Goal: Information Seeking & Learning: Check status

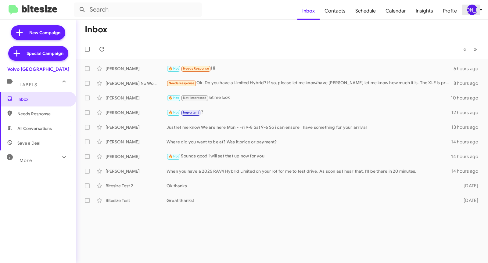
click at [475, 11] on div "[PERSON_NAME]" at bounding box center [472, 10] width 10 height 10
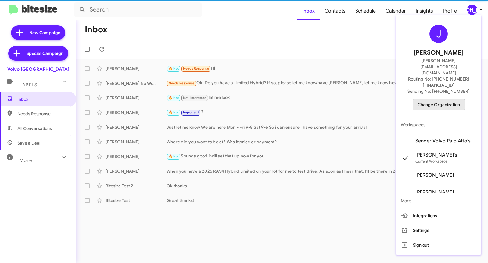
click at [449, 99] on span "Change Organization" at bounding box center [438, 104] width 42 height 10
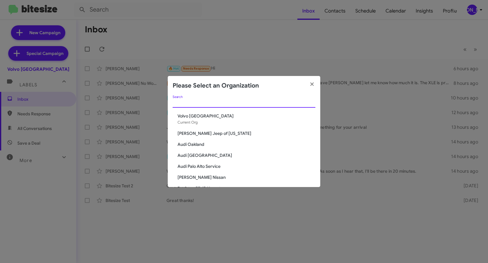
click at [273, 105] on input "Search" at bounding box center [244, 103] width 143 height 5
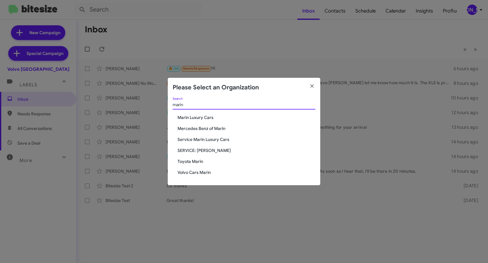
type input "marin"
click at [208, 117] on span "Marin Luxury Cars" at bounding box center [246, 117] width 138 height 6
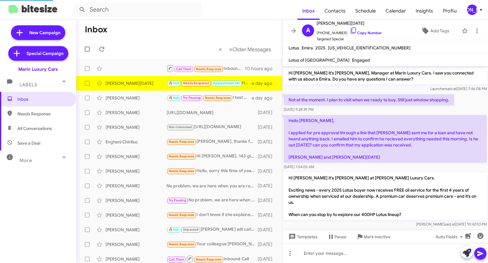
scroll to position [52, 0]
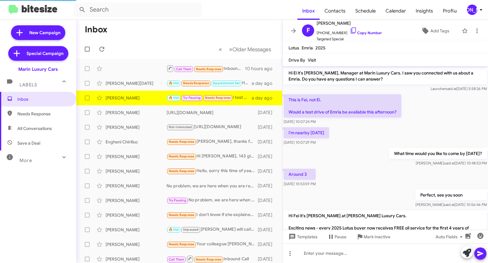
scroll to position [76, 0]
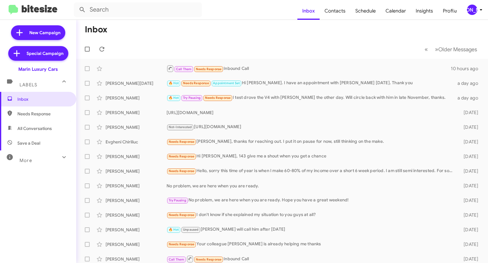
click at [41, 163] on div "More" at bounding box center [32, 157] width 54 height 11
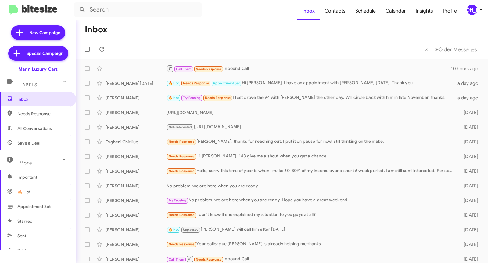
scroll to position [130, 0]
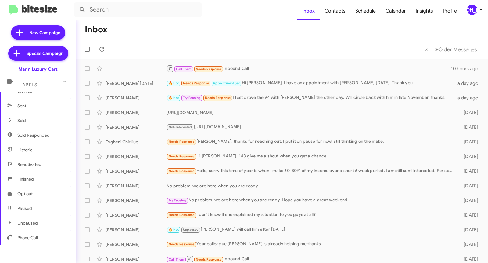
click at [31, 195] on span "Opt out" at bounding box center [24, 194] width 15 height 6
type input "in:opt-out"
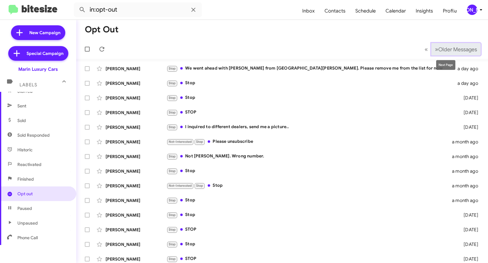
click at [457, 49] on span "Older Messages" at bounding box center [457, 49] width 39 height 7
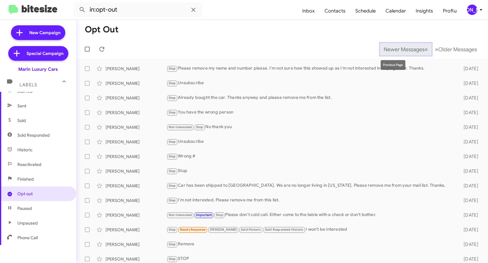
click at [398, 48] on span "Newer Messages" at bounding box center [404, 49] width 41 height 7
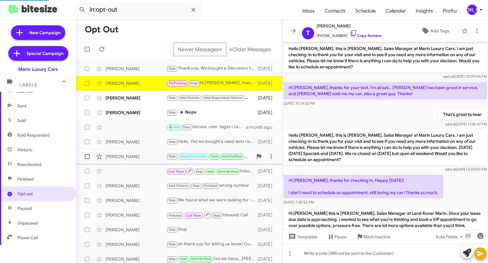
scroll to position [66, 0]
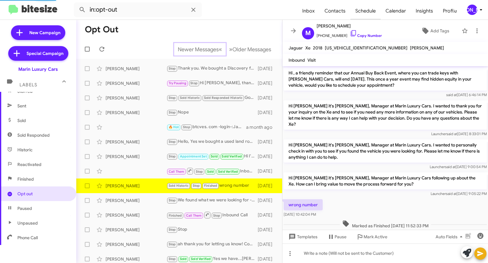
scroll to position [10, 0]
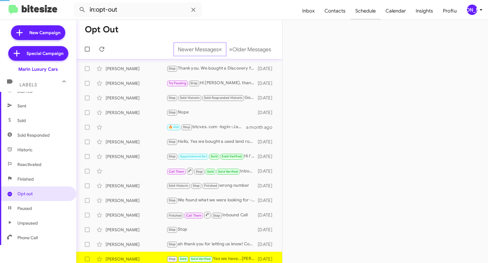
scroll to position [4, 0]
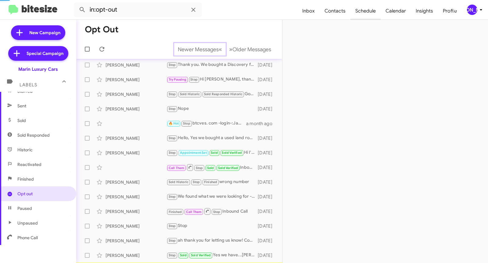
scroll to position [18, 0]
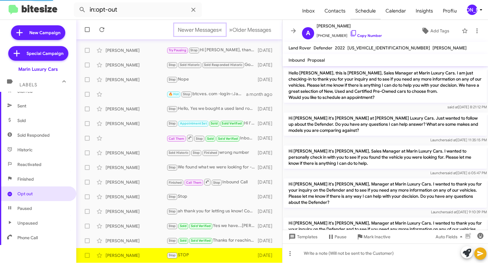
scroll to position [225, 0]
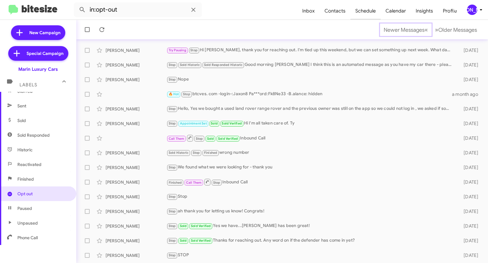
scroll to position [48, 0]
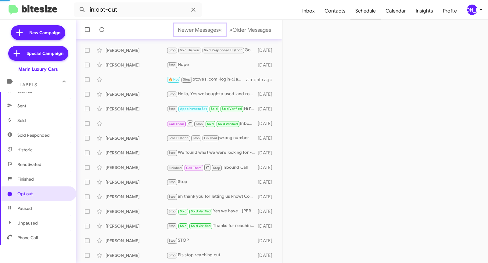
scroll to position [62, 0]
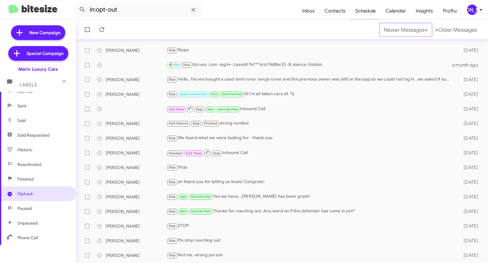
scroll to position [77, 0]
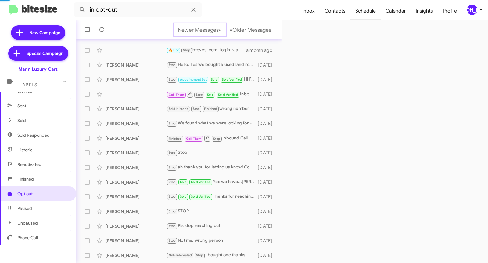
scroll to position [91, 0]
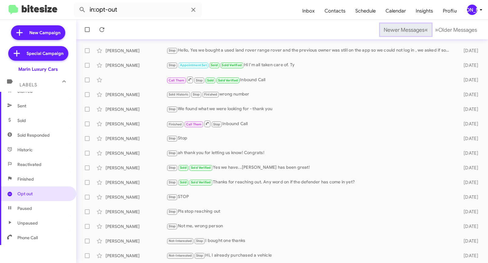
click at [391, 29] on span "Newer Messages" at bounding box center [404, 30] width 41 height 7
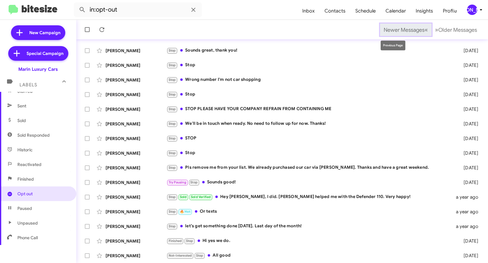
scroll to position [41, 0]
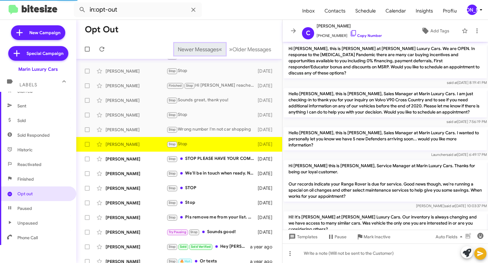
scroll to position [51, 0]
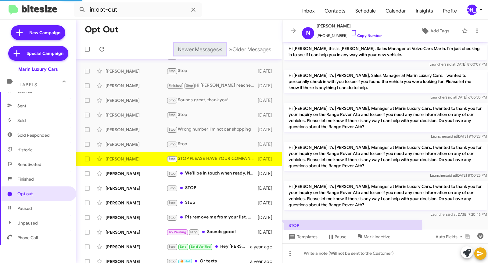
scroll to position [38, 0]
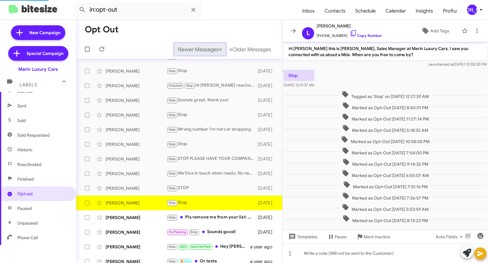
scroll to position [20, 0]
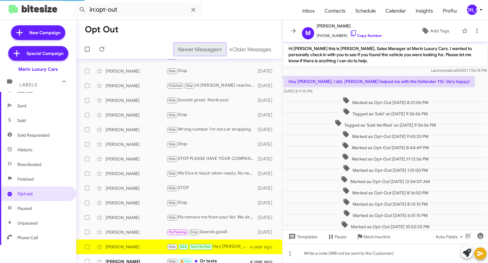
scroll to position [66, 0]
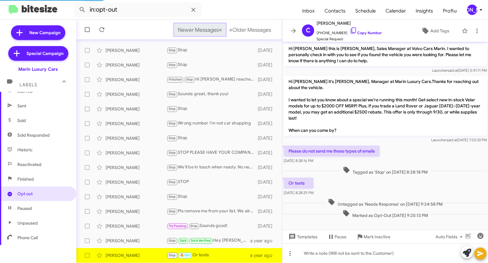
scroll to position [2, 0]
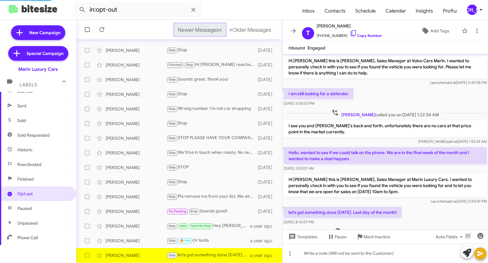
scroll to position [73, 0]
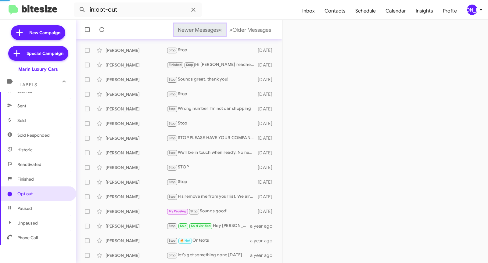
scroll to position [77, 0]
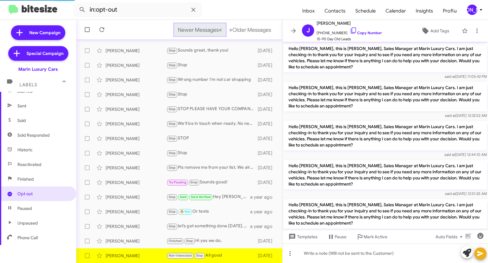
scroll to position [268, 0]
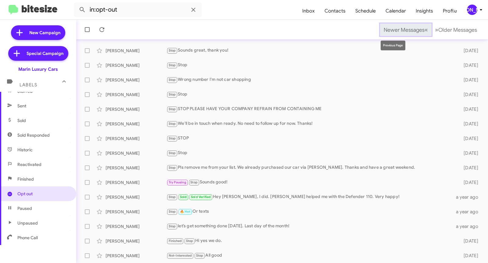
click at [391, 29] on span "Newer Messages" at bounding box center [404, 30] width 41 height 7
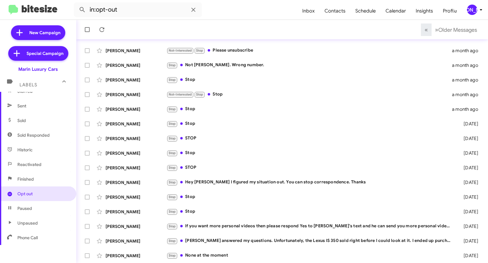
scroll to position [41, 0]
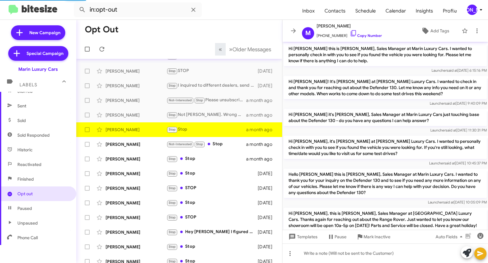
scroll to position [41, 0]
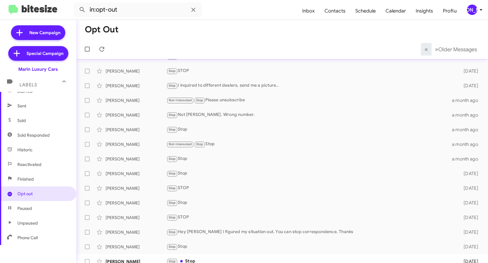
scroll to position [48, 0]
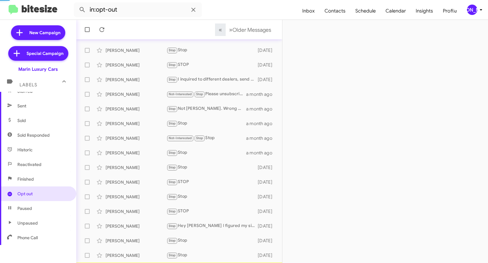
scroll to position [62, 0]
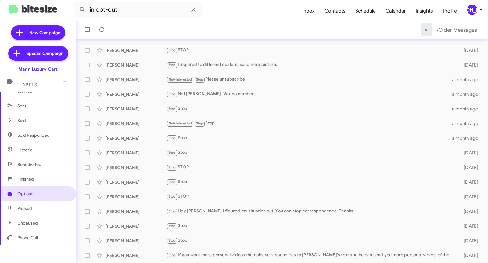
scroll to position [77, 0]
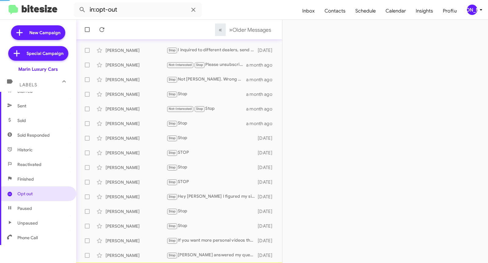
scroll to position [91, 0]
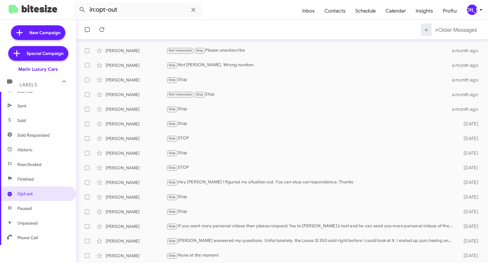
click at [472, 13] on div "[PERSON_NAME]" at bounding box center [472, 10] width 10 height 10
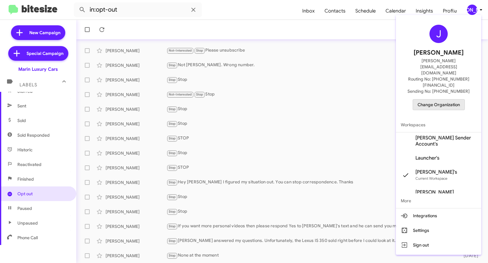
click at [429, 99] on span "Change Organization" at bounding box center [438, 104] width 42 height 10
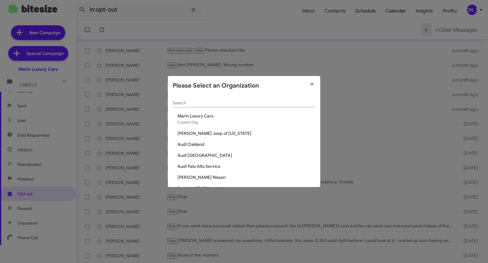
click at [223, 107] on div "Search" at bounding box center [244, 101] width 143 height 12
click at [228, 106] on div "Search" at bounding box center [244, 101] width 143 height 12
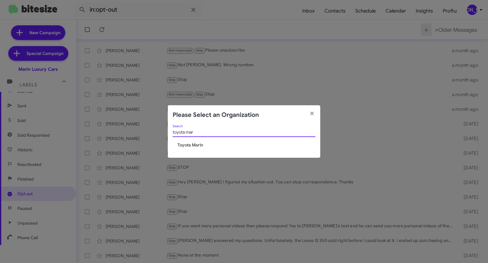
type input "toyota mar"
click at [198, 143] on span "Toyota Marin" at bounding box center [246, 145] width 138 height 6
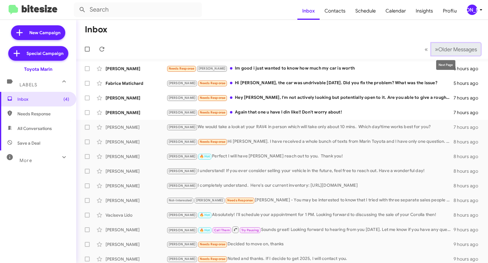
click at [440, 46] on span "Older Messages" at bounding box center [457, 49] width 39 height 7
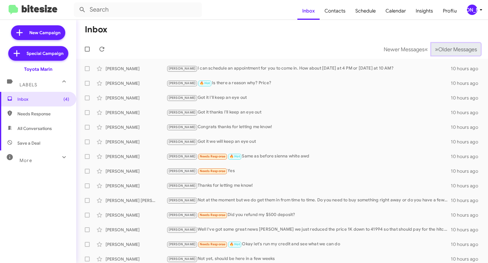
click at [440, 44] on button "» Next Older Messages" at bounding box center [455, 49] width 49 height 13
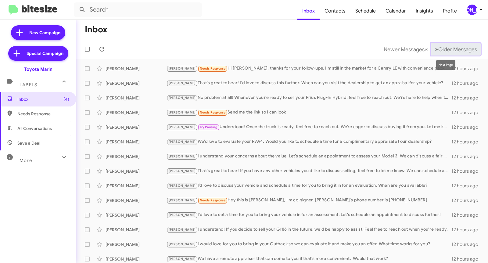
click at [454, 51] on span "Older Messages" at bounding box center [457, 49] width 39 height 7
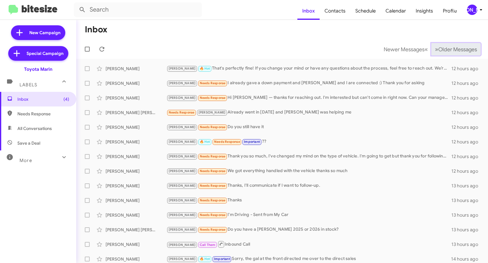
click at [454, 51] on span "Older Messages" at bounding box center [457, 49] width 39 height 7
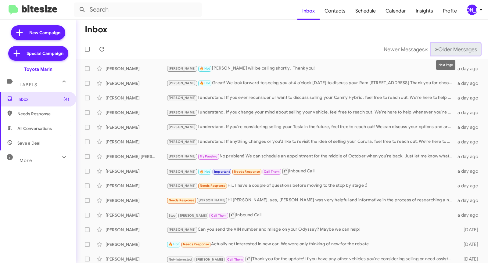
click at [435, 49] on span "»" at bounding box center [436, 49] width 3 height 8
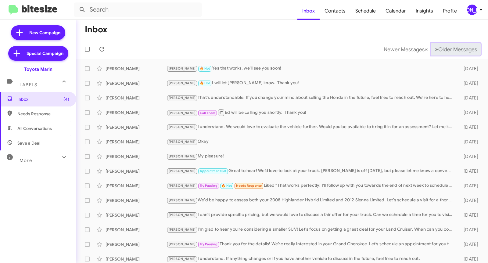
click at [440, 49] on span "Older Messages" at bounding box center [457, 49] width 39 height 7
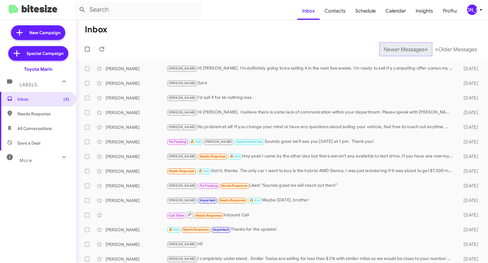
click at [391, 49] on span "Newer Messages" at bounding box center [404, 49] width 41 height 7
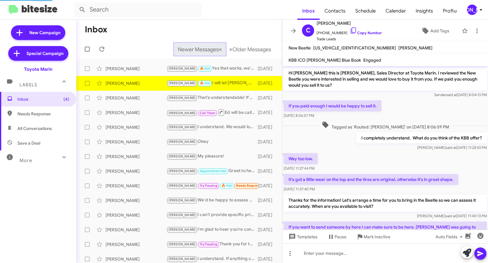
scroll to position [52, 0]
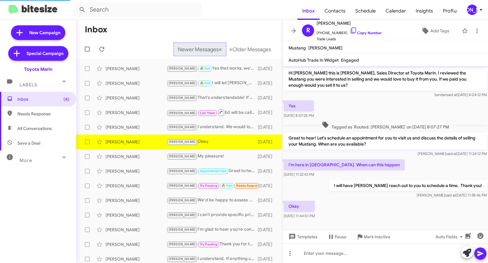
scroll to position [2, 0]
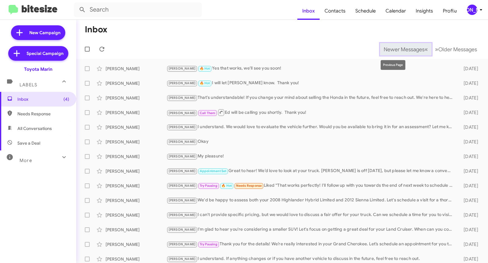
scroll to position [4, 0]
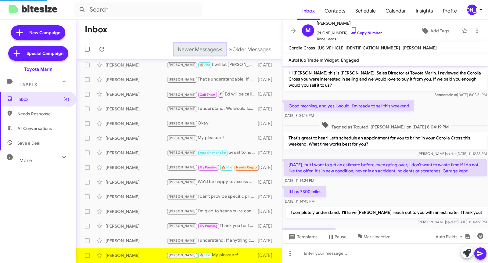
scroll to position [34, 0]
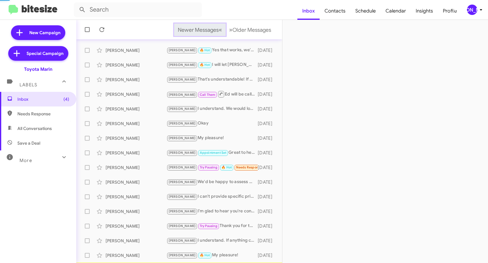
scroll to position [33, 0]
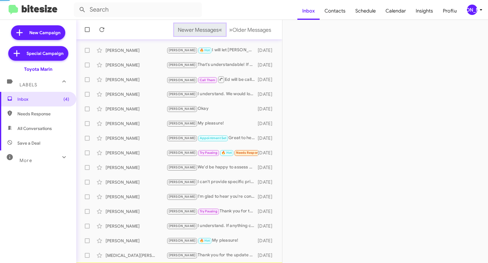
scroll to position [48, 0]
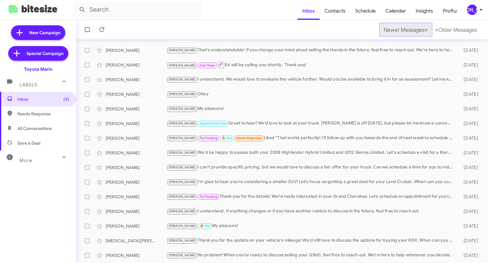
scroll to position [62, 0]
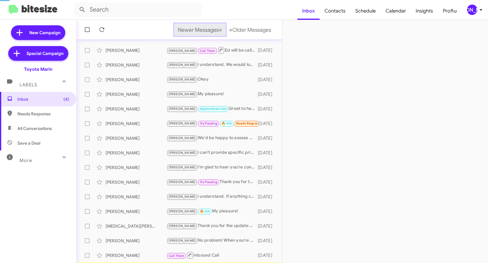
scroll to position [77, 0]
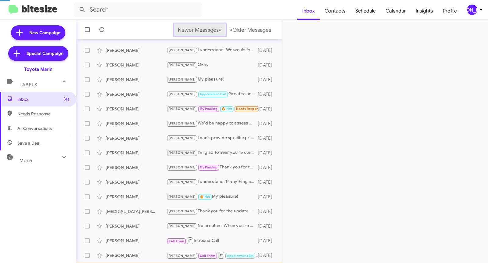
scroll to position [91, 0]
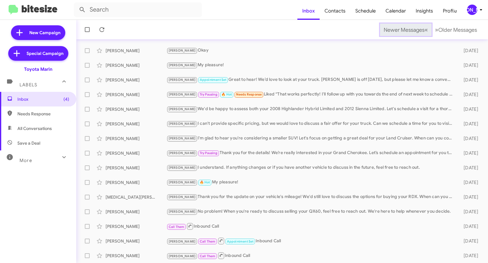
click at [391, 29] on span "Newer Messages" at bounding box center [404, 30] width 41 height 7
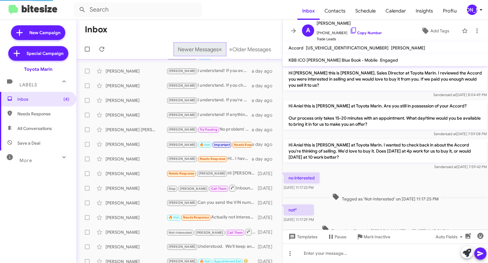
scroll to position [21, 0]
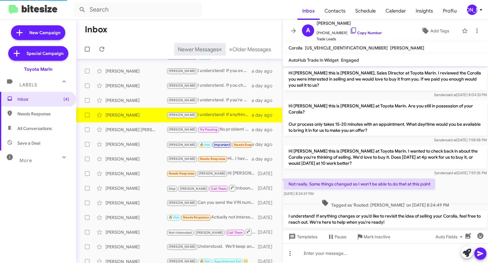
scroll to position [10, 0]
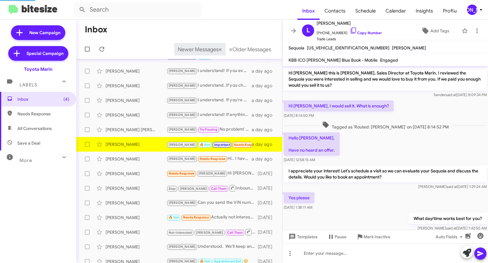
scroll to position [217, 0]
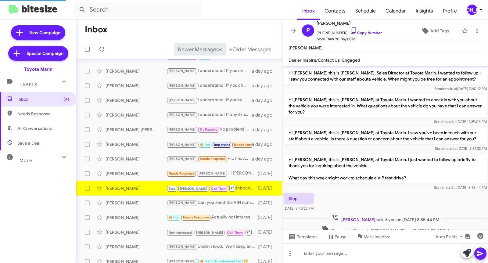
scroll to position [23, 0]
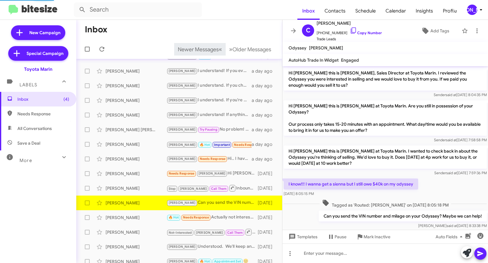
scroll to position [10, 0]
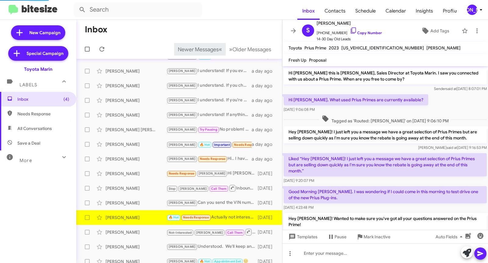
scroll to position [124, 0]
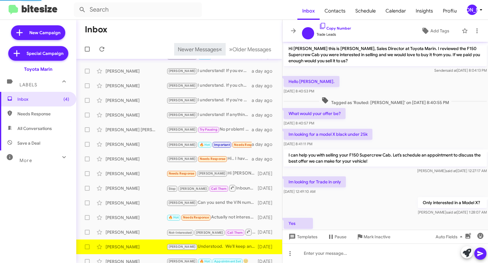
scroll to position [44, 0]
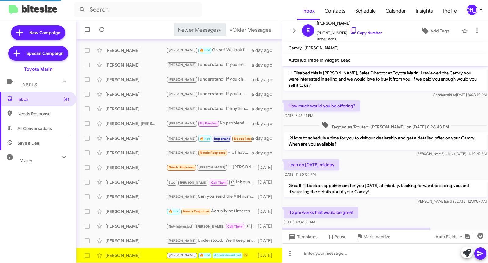
scroll to position [110, 0]
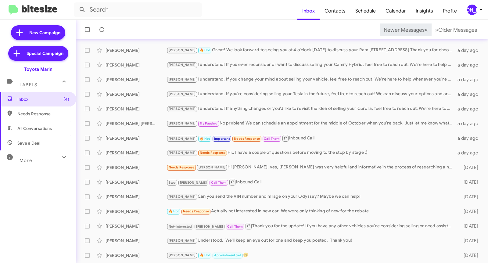
scroll to position [62, 0]
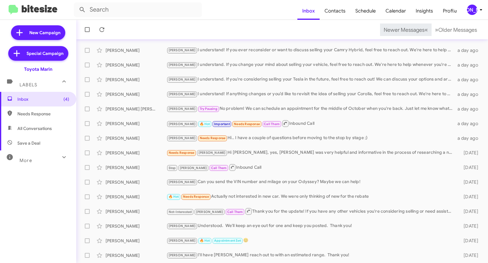
scroll to position [77, 0]
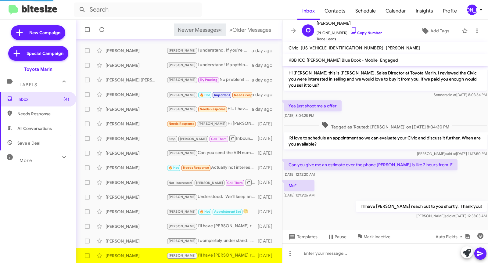
scroll to position [2, 0]
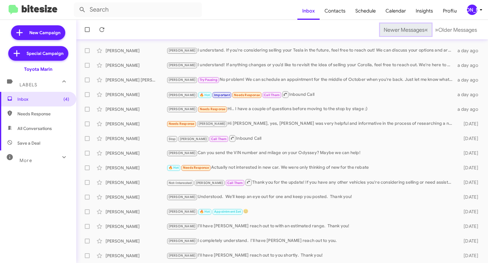
click at [391, 29] on span "Newer Messages" at bounding box center [404, 30] width 41 height 7
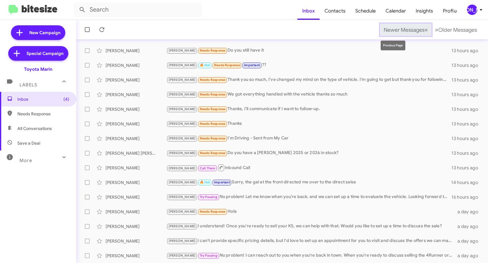
scroll to position [41, 0]
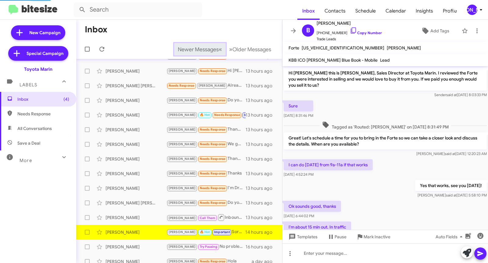
scroll to position [119, 0]
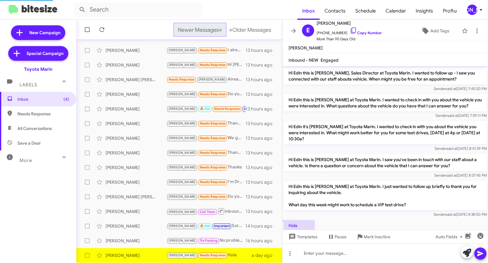
scroll to position [45, 0]
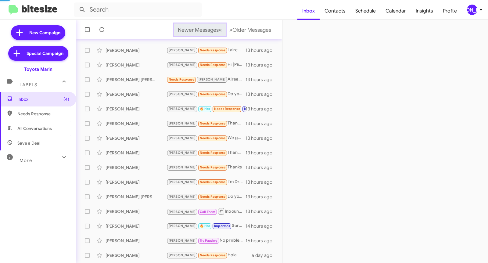
scroll to position [62, 0]
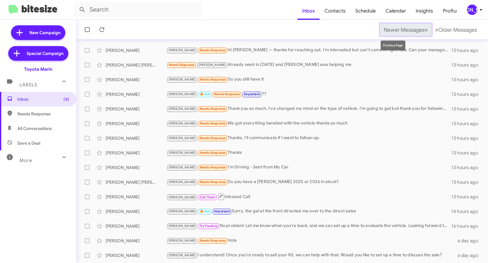
scroll to position [77, 0]
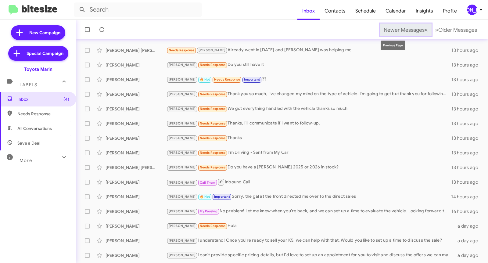
scroll to position [91, 0]
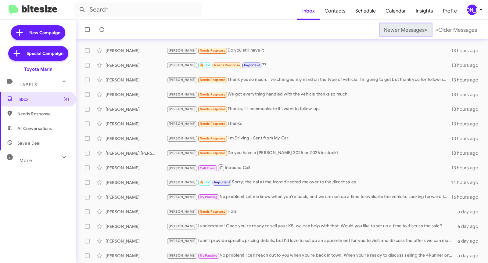
click at [391, 29] on span "Newer Messages" at bounding box center [404, 30] width 41 height 7
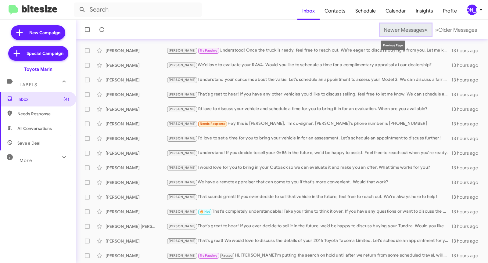
scroll to position [41, 0]
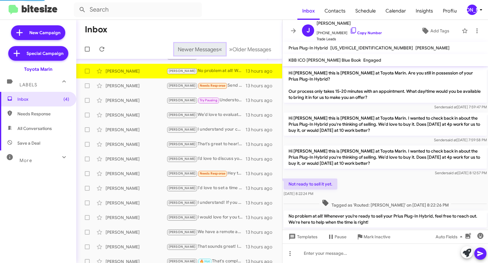
scroll to position [16, 0]
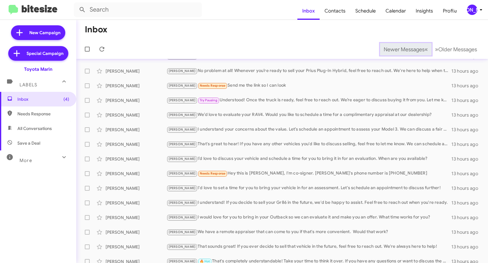
scroll to position [48, 0]
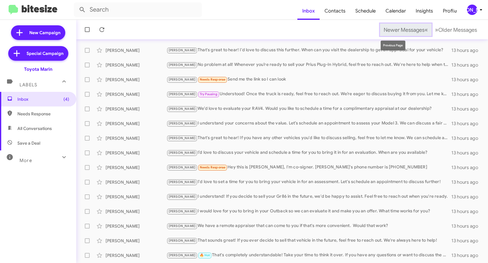
scroll to position [62, 0]
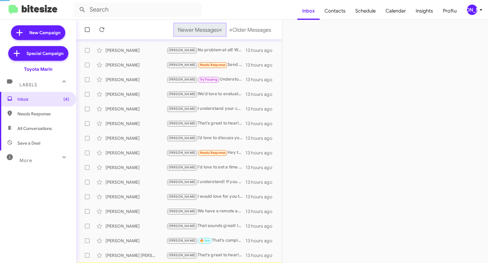
scroll to position [77, 0]
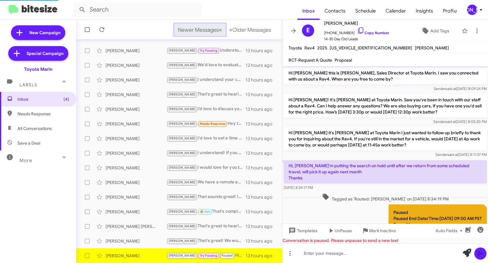
scroll to position [46, 0]
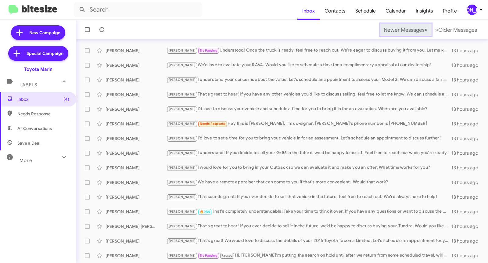
click at [391, 29] on span "Newer Messages" at bounding box center [404, 30] width 41 height 7
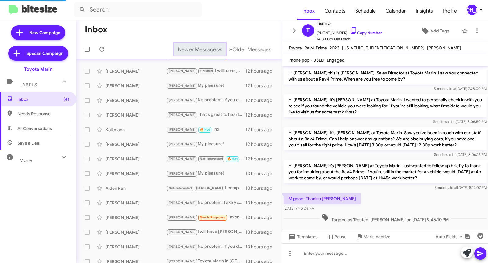
scroll to position [4, 0]
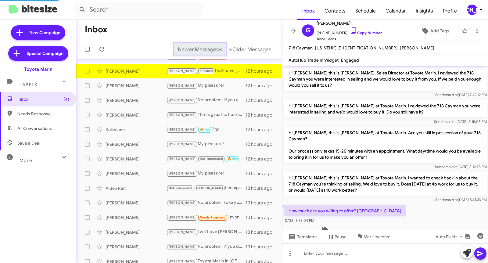
scroll to position [108, 0]
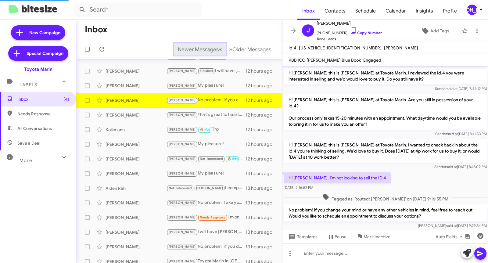
scroll to position [4, 0]
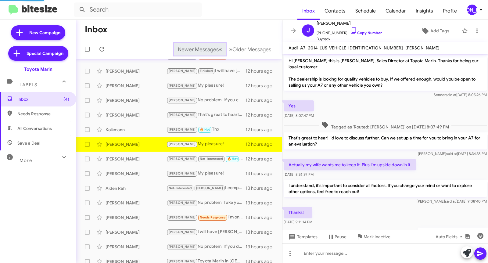
scroll to position [18, 0]
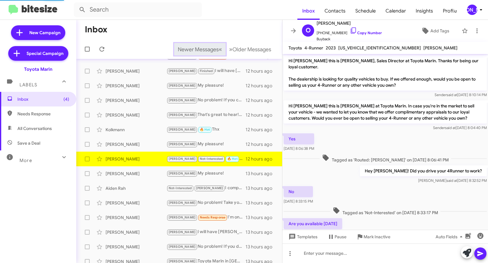
scroll to position [82, 0]
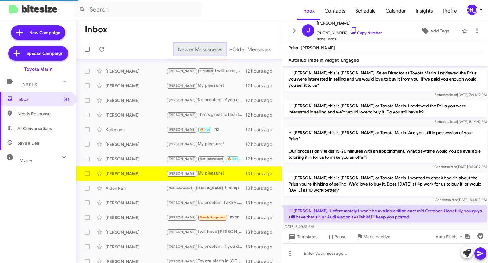
scroll to position [89, 0]
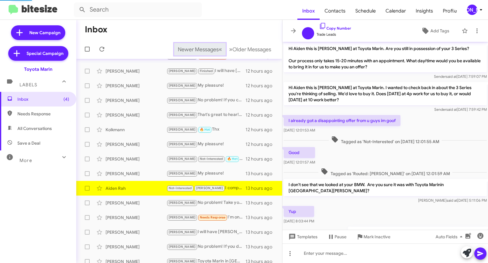
scroll to position [98, 0]
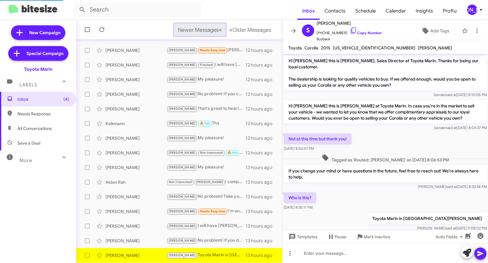
scroll to position [14, 0]
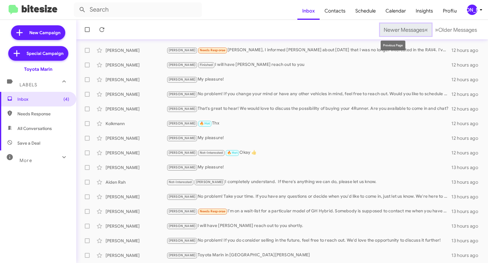
scroll to position [62, 0]
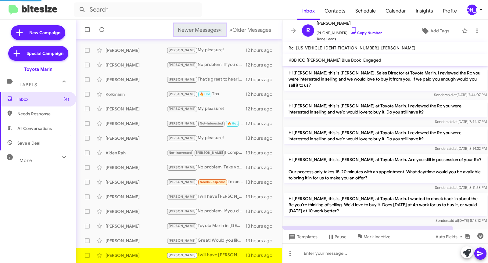
scroll to position [36, 0]
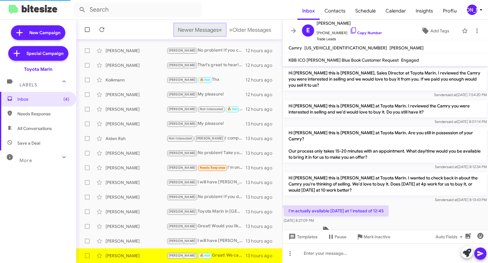
scroll to position [38, 0]
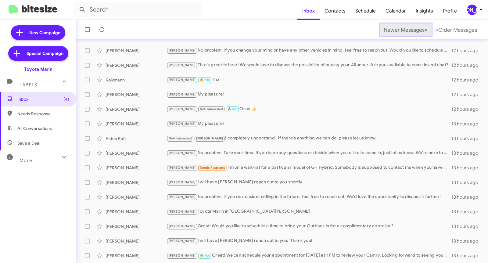
click at [391, 29] on span "Newer Messages" at bounding box center [404, 30] width 41 height 7
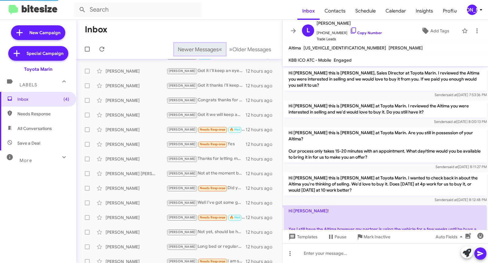
scroll to position [126, 0]
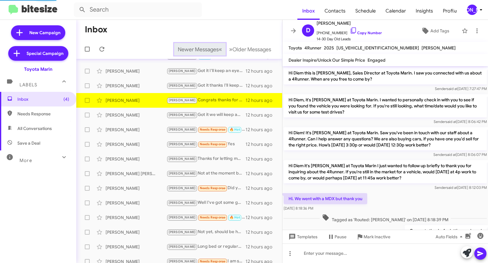
scroll to position [26, 0]
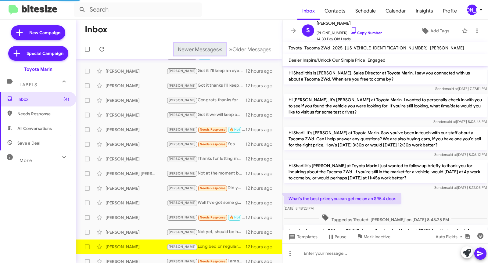
scroll to position [32, 0]
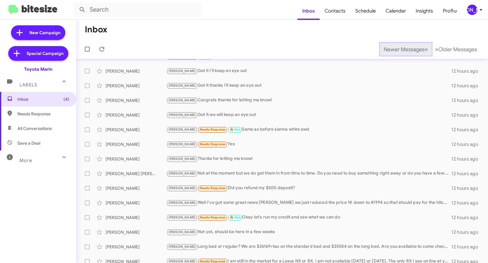
scroll to position [48, 0]
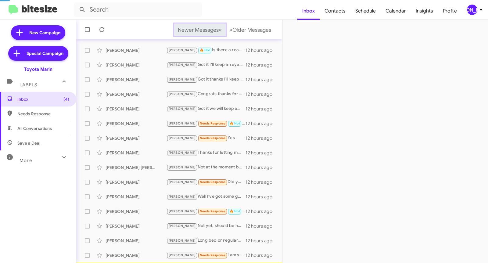
scroll to position [62, 0]
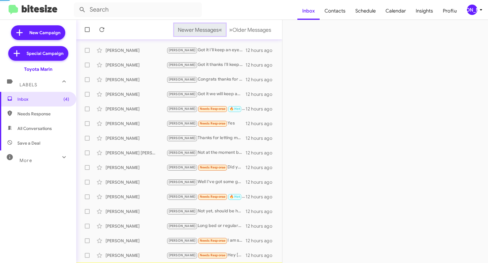
scroll to position [77, 0]
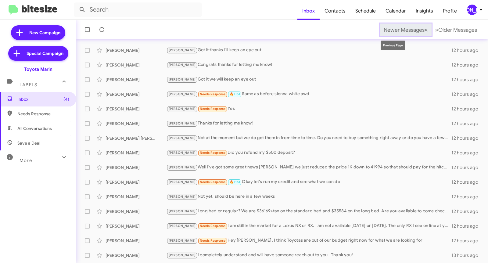
scroll to position [91, 0]
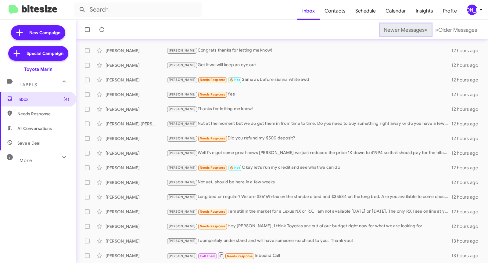
click at [391, 29] on span "Newer Messages" at bounding box center [404, 30] width 41 height 7
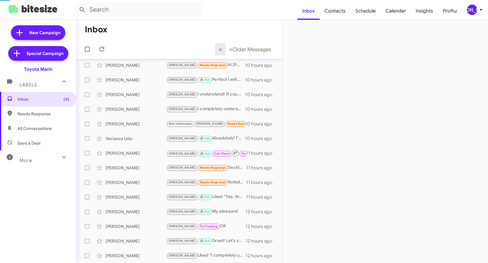
scroll to position [41, 0]
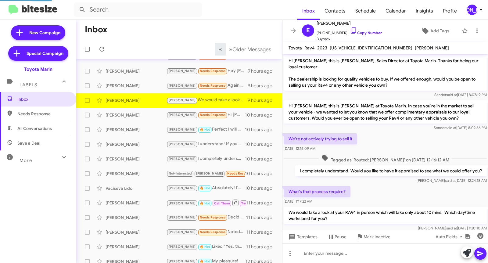
scroll to position [20, 0]
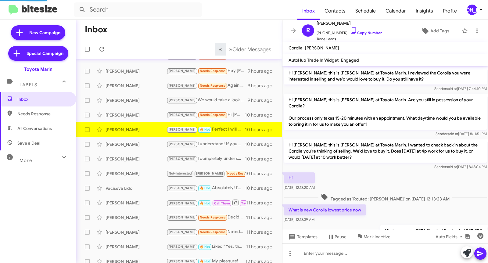
scroll to position [279, 0]
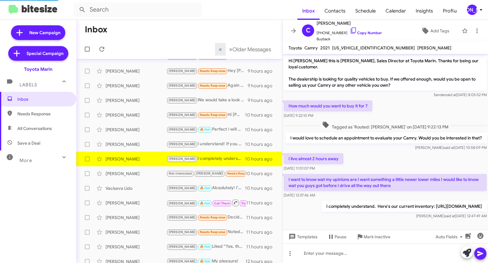
scroll to position [14, 0]
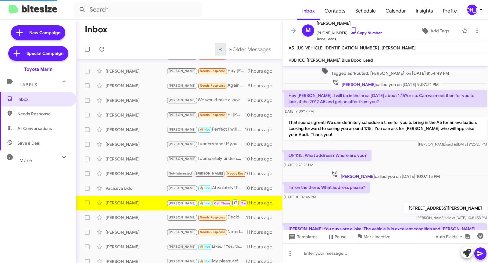
scroll to position [315, 0]
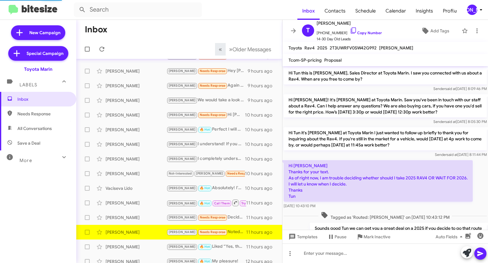
scroll to position [57, 0]
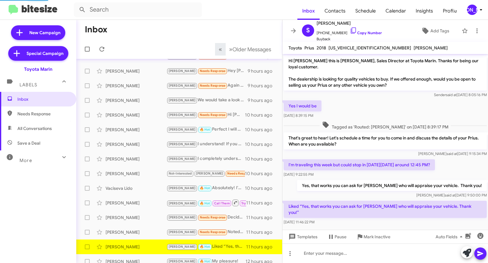
scroll to position [2, 0]
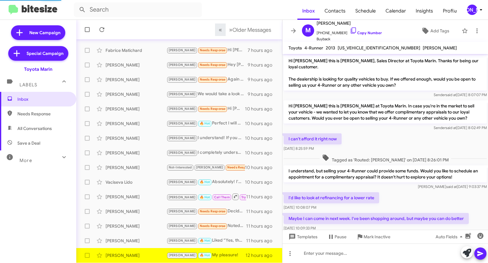
scroll to position [162, 0]
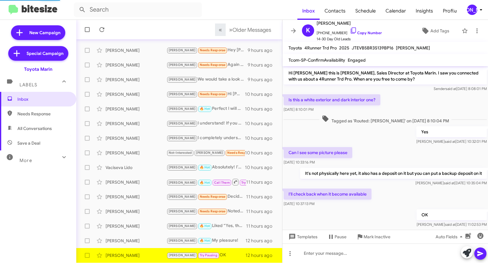
scroll to position [18, 0]
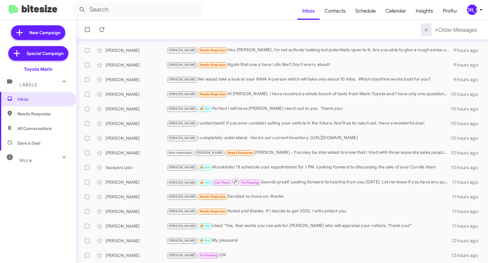
scroll to position [77, 0]
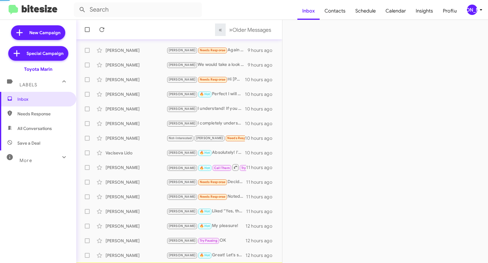
scroll to position [91, 0]
